Goal: Navigation & Orientation: Understand site structure

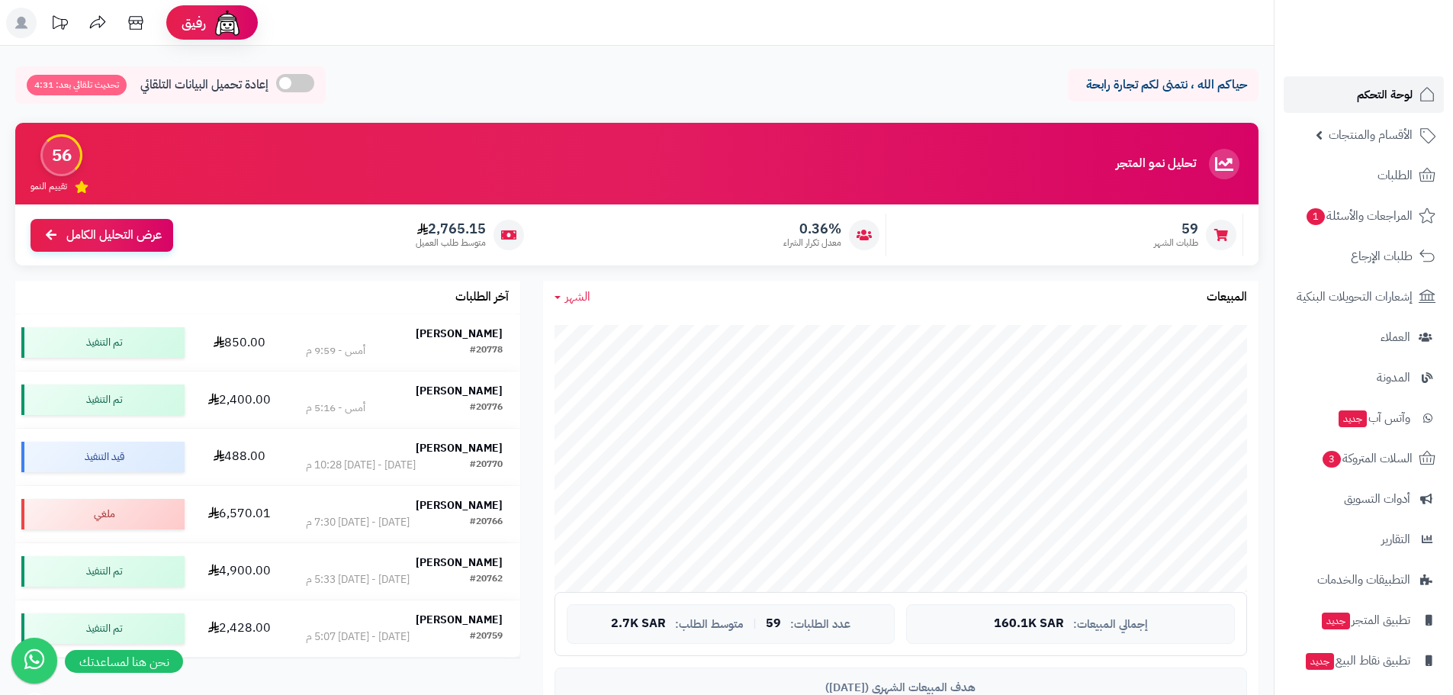
click at [1405, 95] on span "لوحة التحكم" at bounding box center [1385, 94] width 56 height 21
click at [1421, 92] on icon at bounding box center [1427, 94] width 18 height 18
